Goal: Obtain resource: Download file/media

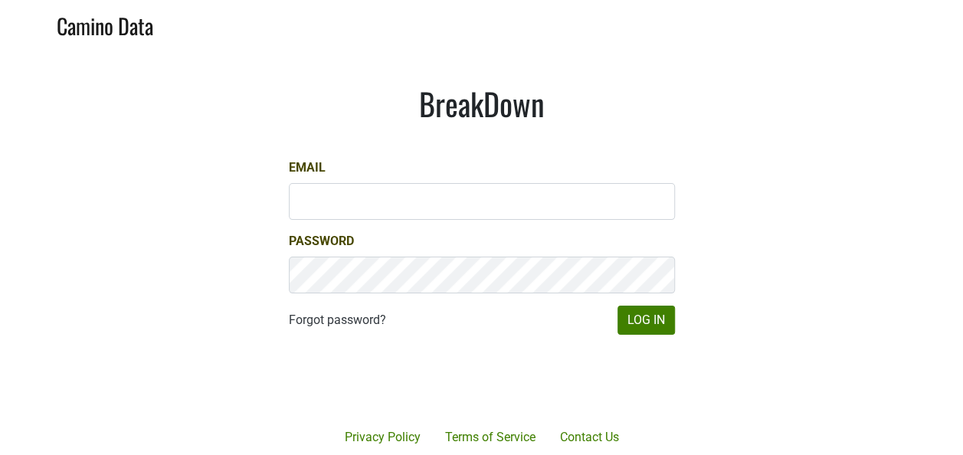
click at [671, 332] on div at bounding box center [538, 380] width 314 height 175
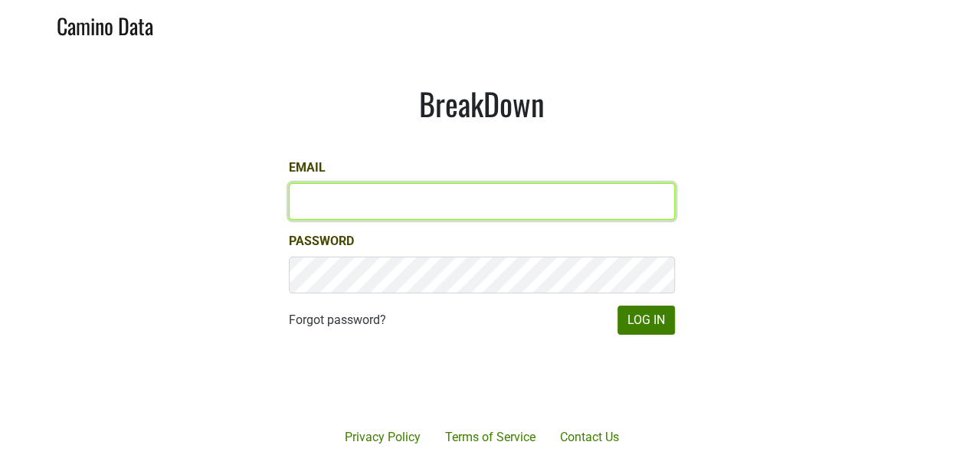
click at [561, 202] on input "Email" at bounding box center [482, 201] width 386 height 37
type input "[PERSON_NAME][EMAIL_ADDRESS][DOMAIN_NAME]"
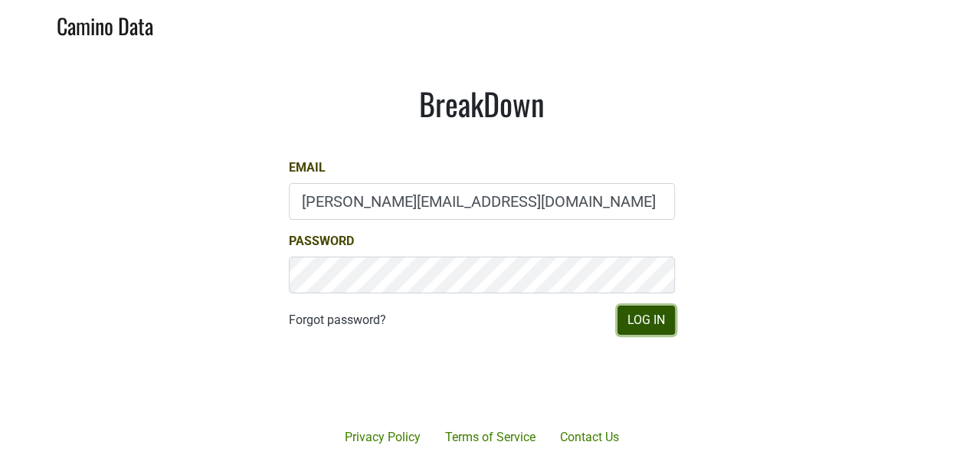
click at [630, 314] on button "Log In" at bounding box center [646, 320] width 57 height 29
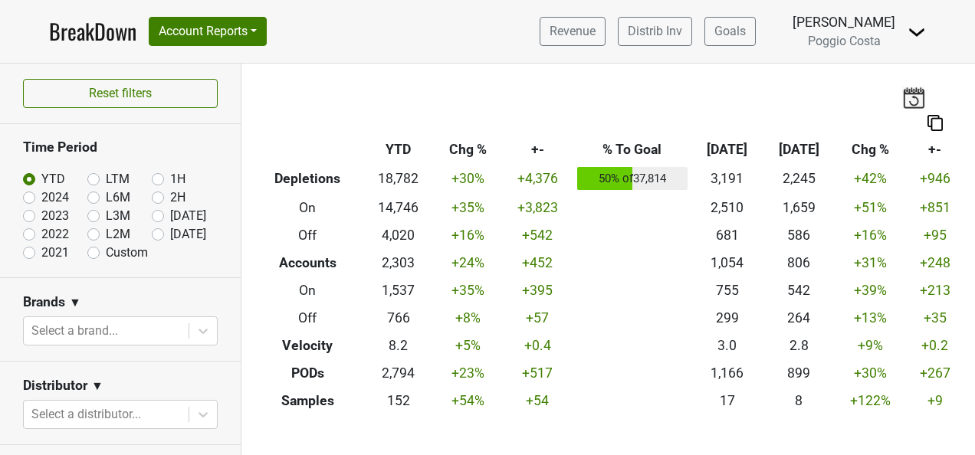
click at [170, 229] on label "[DATE]" at bounding box center [188, 234] width 36 height 18
click at [152, 229] on input "[DATE]" at bounding box center [182, 232] width 61 height 15
radio input "true"
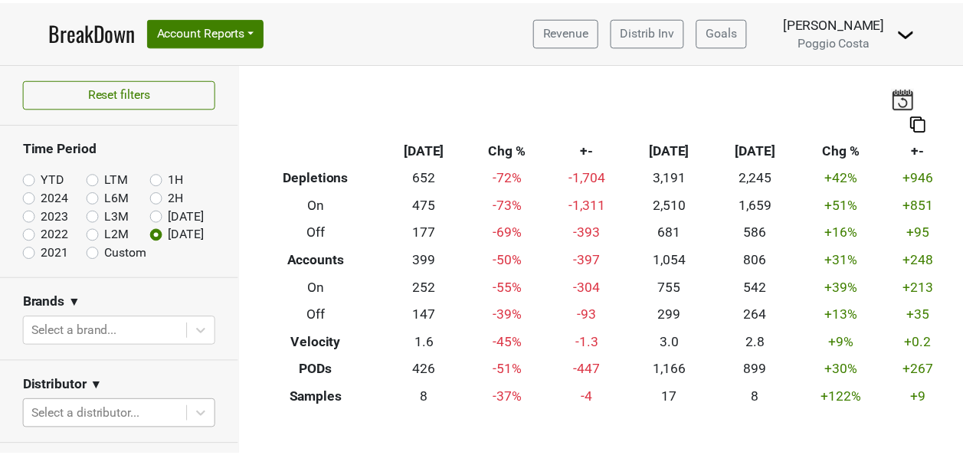
scroll to position [208, 0]
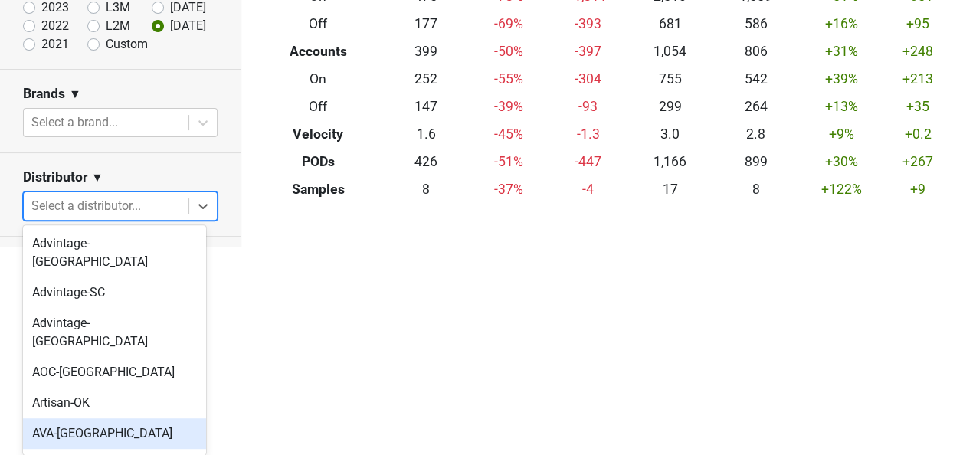
click at [156, 247] on body "BreakDown Account Reports SuperRanker Map Award Progress Chain Compliance CRM N…" at bounding box center [481, 19] width 963 height 455
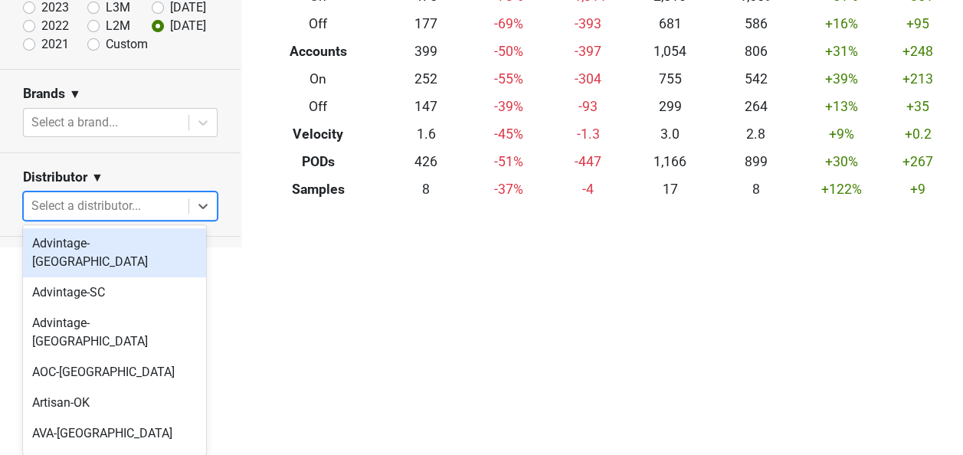
click at [136, 253] on div "Advintage-[GEOGRAPHIC_DATA]" at bounding box center [114, 252] width 183 height 49
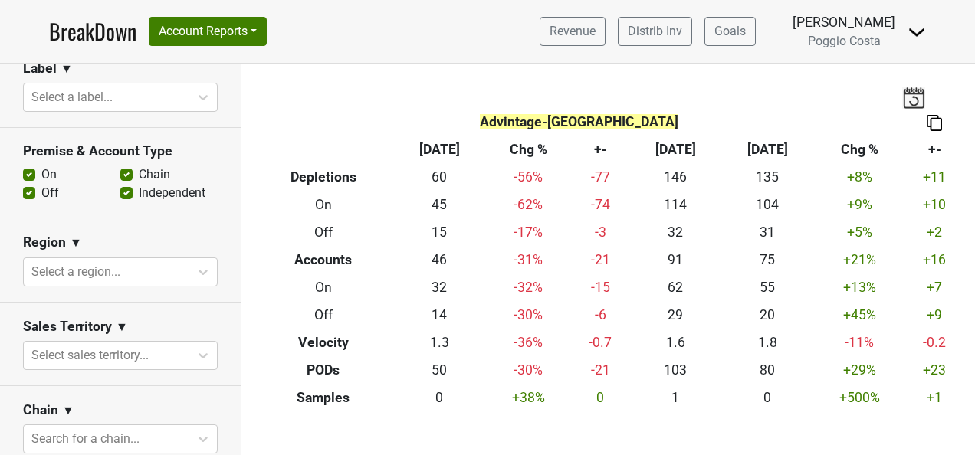
scroll to position [536, 0]
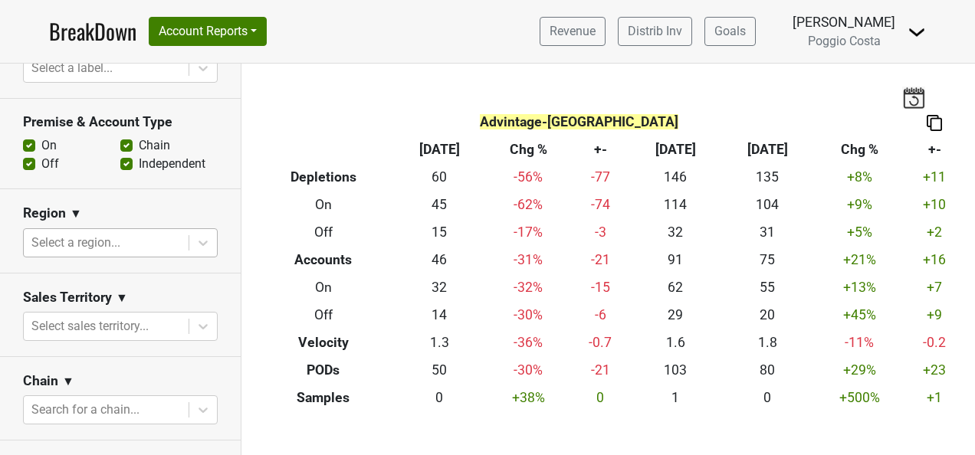
click at [153, 232] on div at bounding box center [105, 242] width 149 height 21
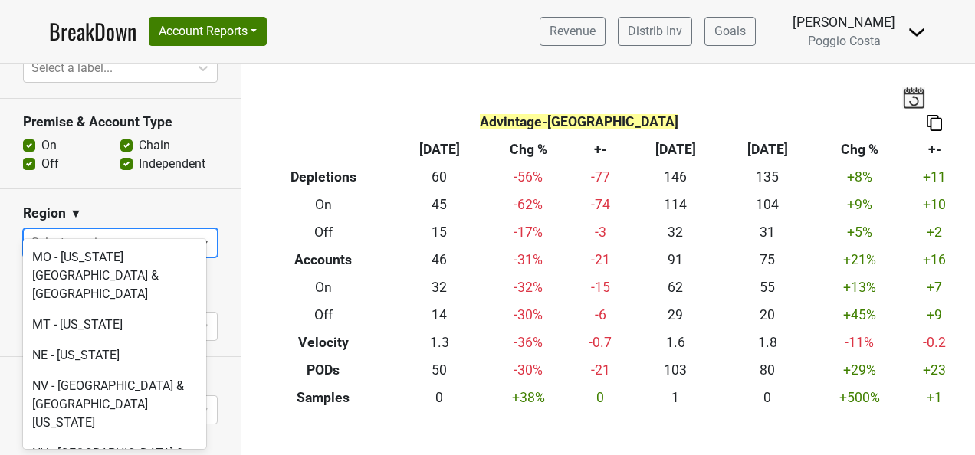
scroll to position [3142, 0]
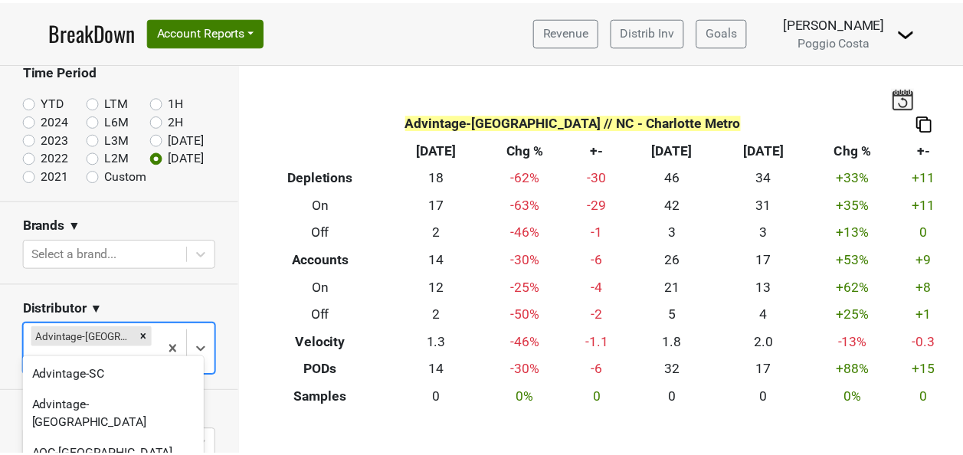
scroll to position [132, 0]
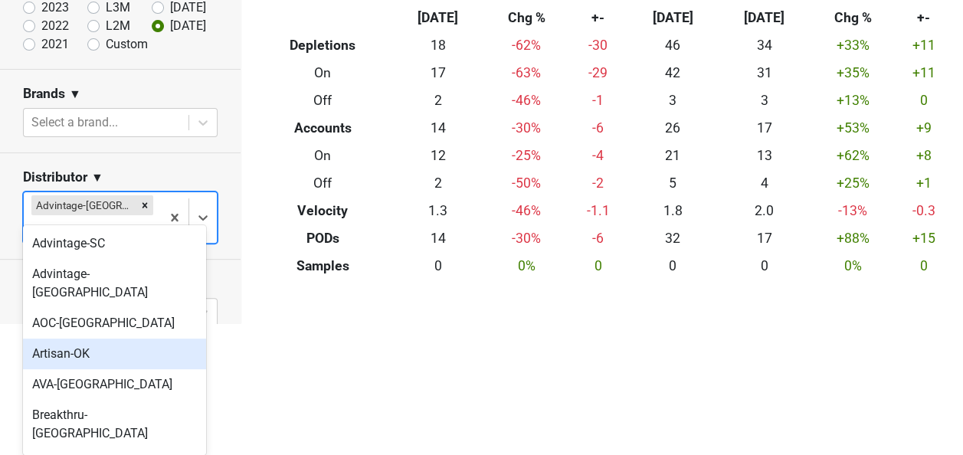
click at [143, 323] on body "BreakDown Account Reports SuperRanker Map Award Progress Chain Compliance CRM N…" at bounding box center [481, 95] width 963 height 455
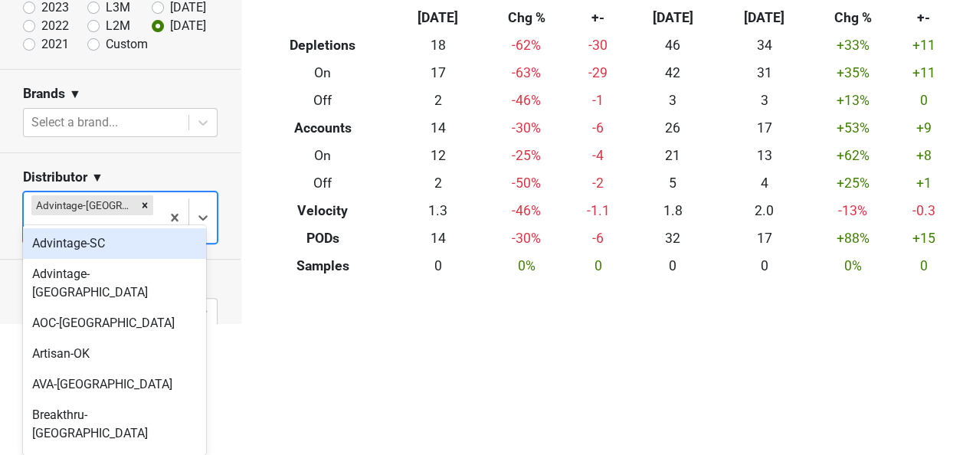
click at [127, 243] on div "Advintage-SC" at bounding box center [114, 243] width 183 height 31
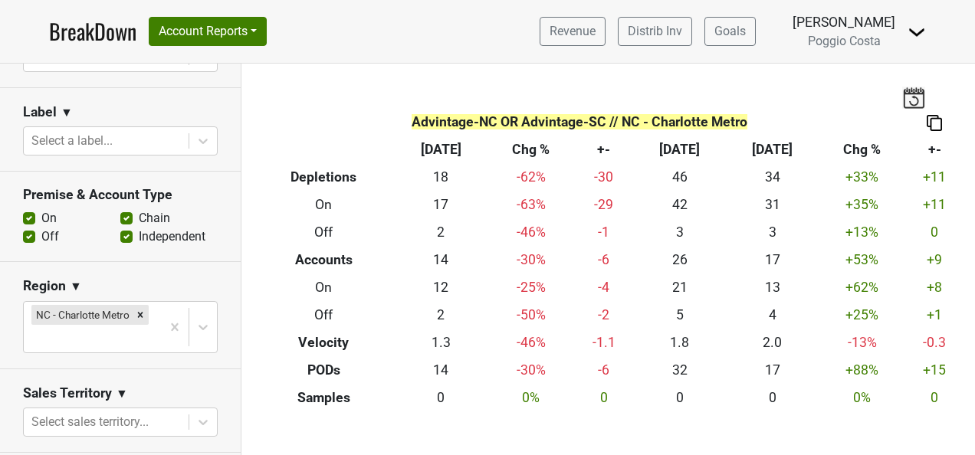
scroll to position [536, 0]
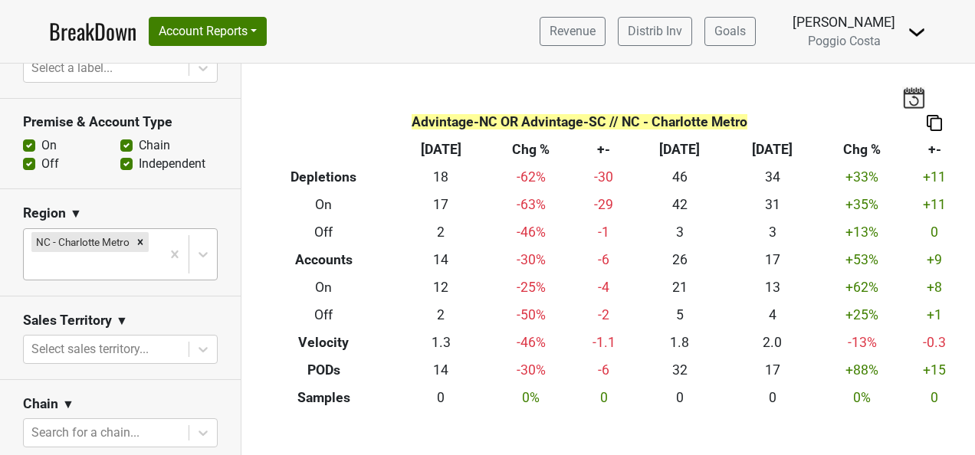
click at [126, 264] on div at bounding box center [92, 265] width 122 height 21
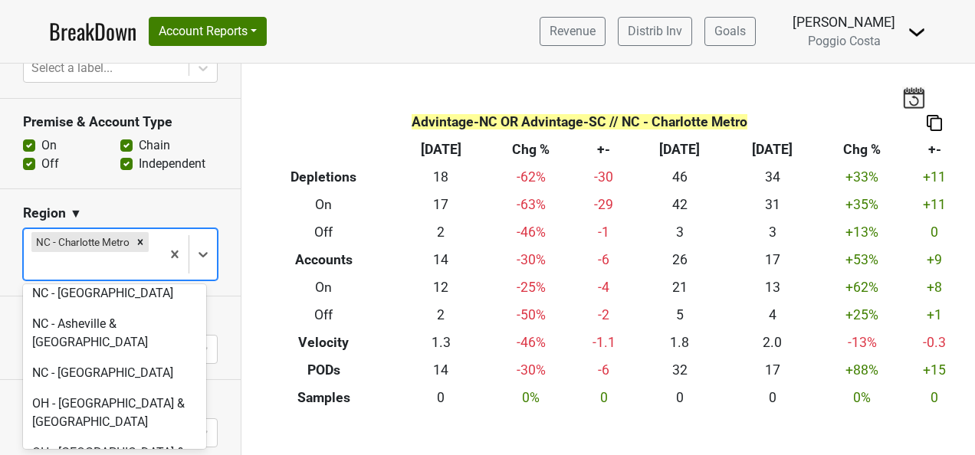
scroll to position [3755, 0]
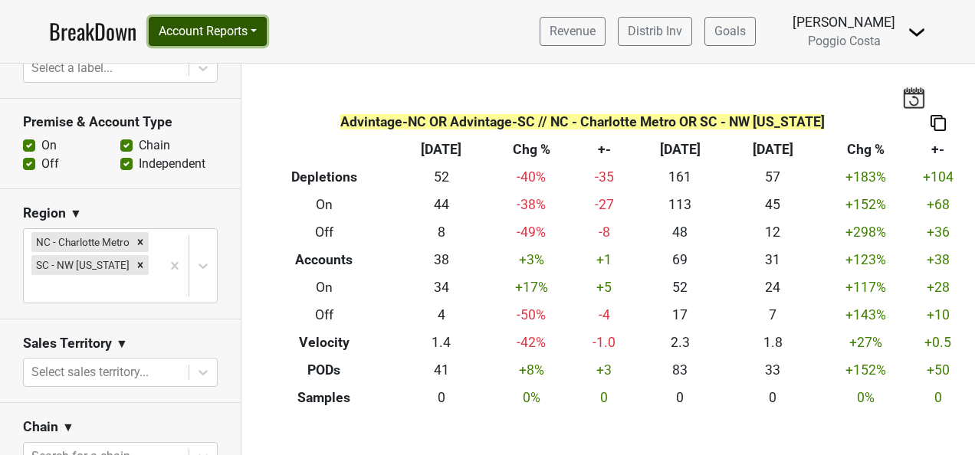
click at [253, 32] on button "Account Reports" at bounding box center [208, 31] width 118 height 29
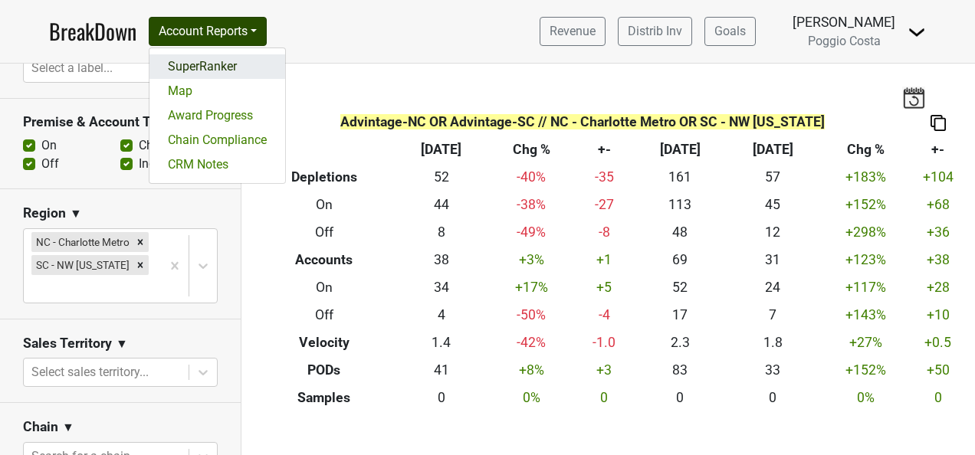
click at [251, 54] on link "SuperRanker" at bounding box center [217, 66] width 136 height 25
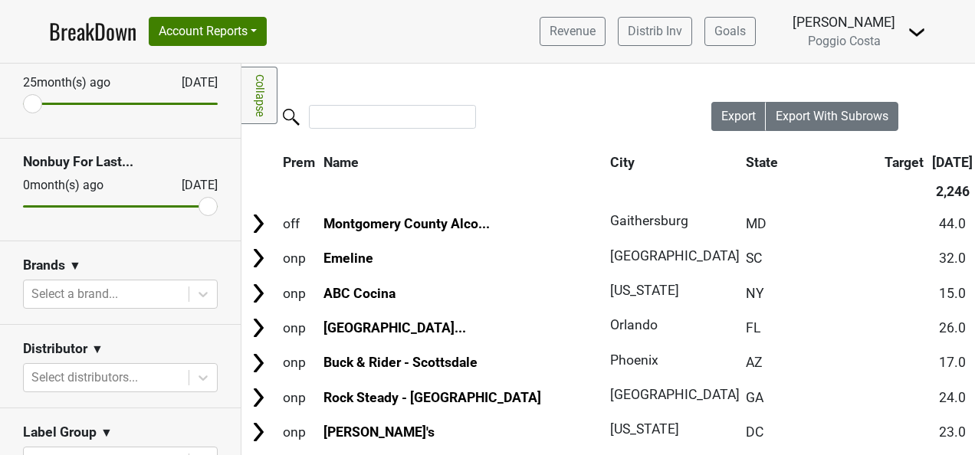
scroll to position [153, 0]
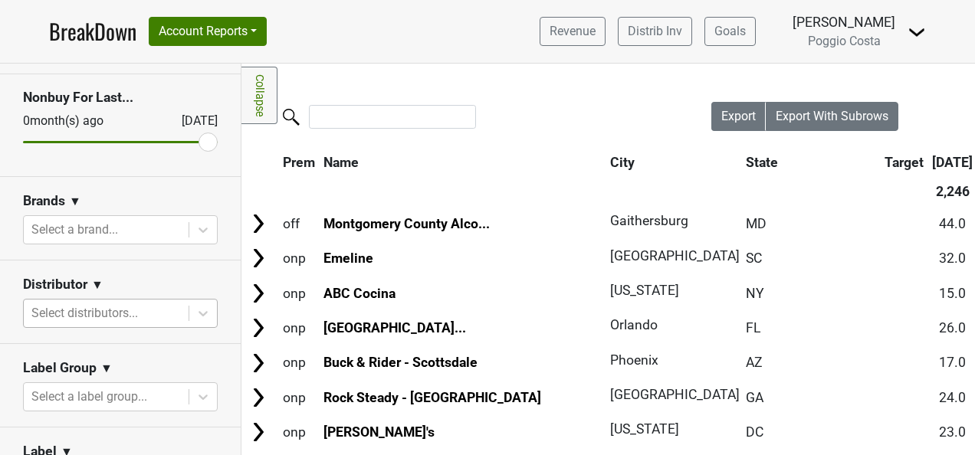
click at [145, 317] on div at bounding box center [105, 313] width 149 height 21
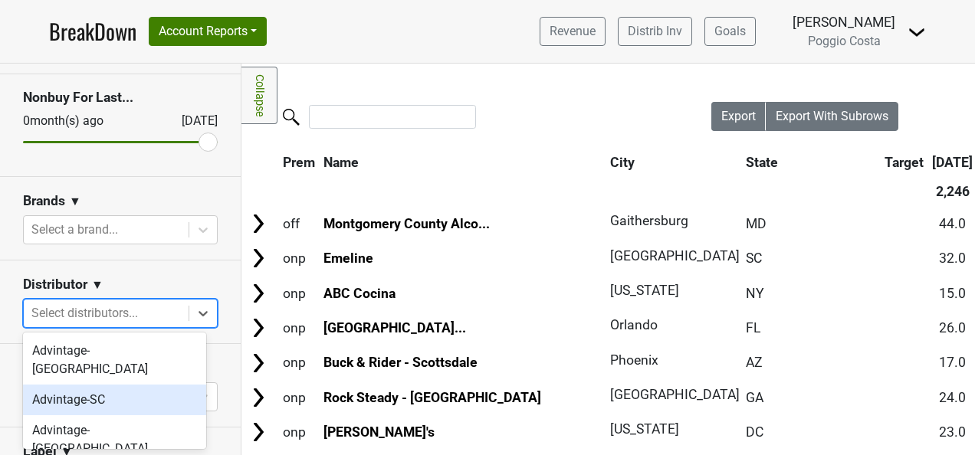
click at [153, 385] on div "Advintage-SC" at bounding box center [114, 400] width 183 height 31
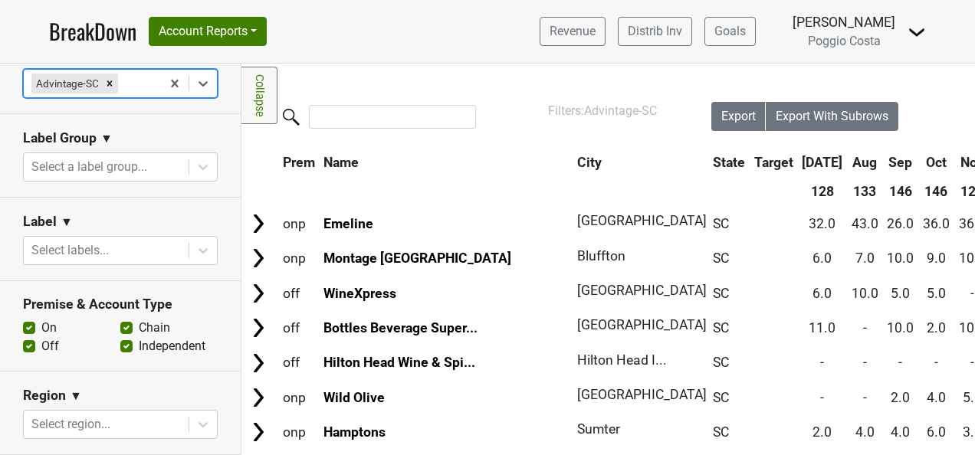
scroll to position [690, 0]
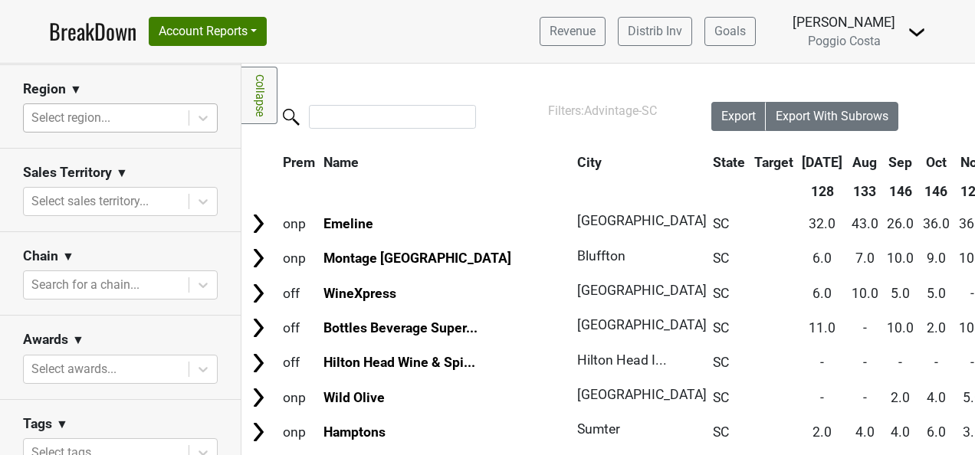
click at [146, 109] on div at bounding box center [105, 117] width 149 height 21
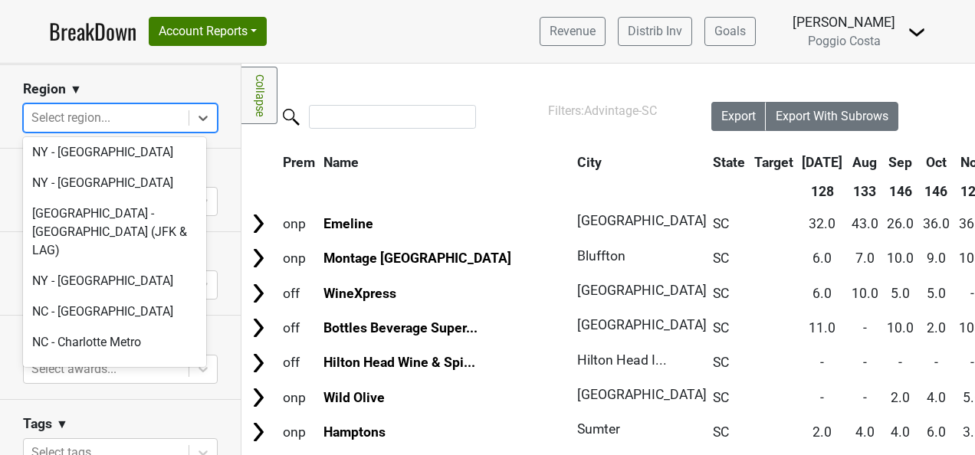
scroll to position [3678, 0]
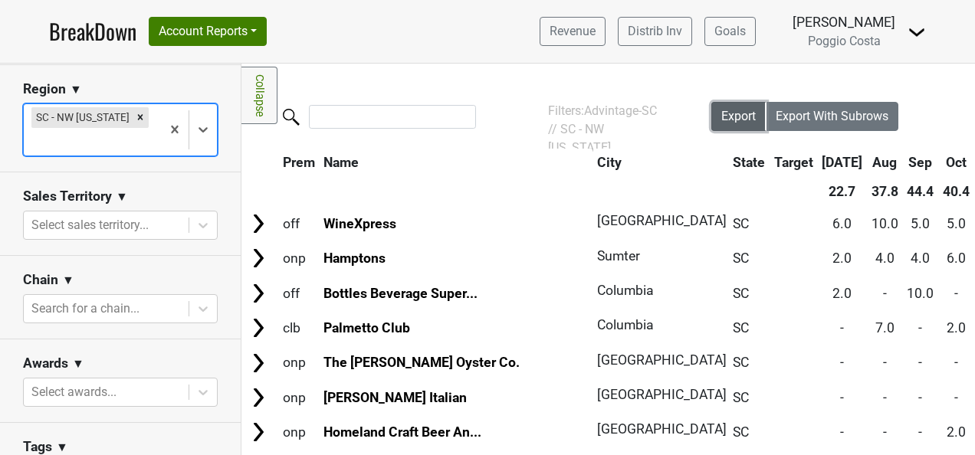
click at [721, 123] on span "Export" at bounding box center [738, 116] width 34 height 15
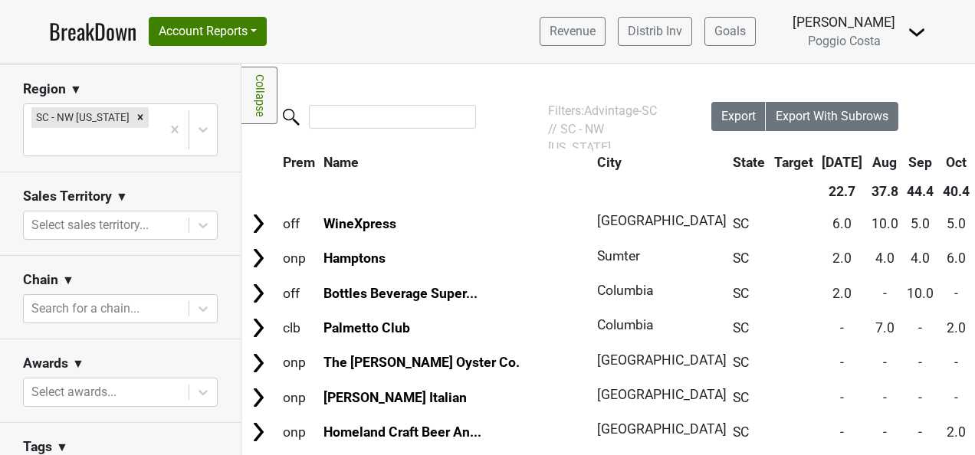
click at [408, 69] on div "Filters Collapse Loading, please wait... Please wait, your file is being downlo…" at bounding box center [607, 260] width 733 height 392
